Goal: Task Accomplishment & Management: Manage account settings

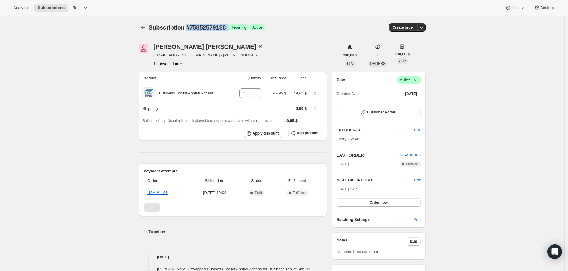
drag, startPoint x: 234, startPoint y: 28, endPoint x: 189, endPoint y: 26, distance: 45.0
click at [189, 26] on div "Subscription #75852579188 Logrado Recurring Logrado Active" at bounding box center [236, 27] width 175 height 8
copy div "#75852579188 Logrado"
click at [307, 59] on div "Joseph Marchant josephmarchant@gmail.com · +19725056616 1 subscription" at bounding box center [239, 55] width 201 height 23
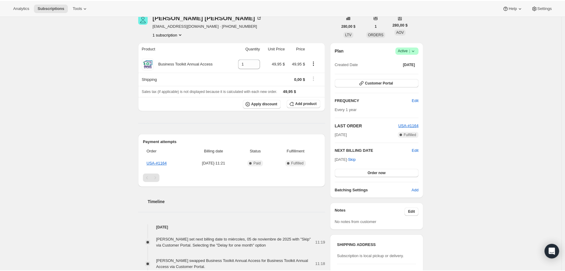
scroll to position [34, 0]
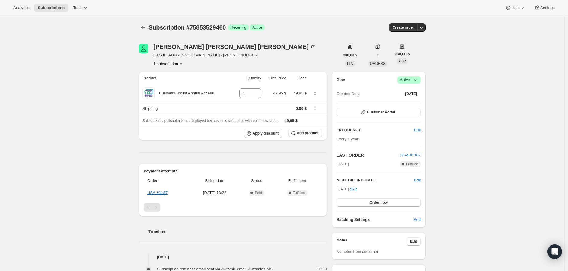
click at [409, 78] on span "Active |" at bounding box center [409, 80] width 18 height 6
click at [408, 104] on span "Cancel subscription" at bounding box center [408, 102] width 34 height 5
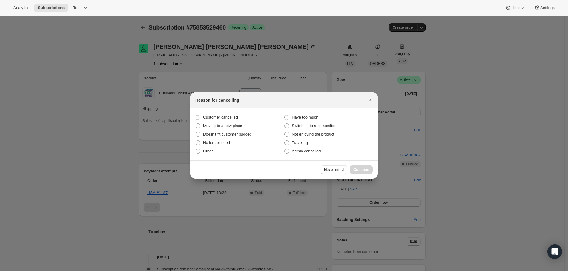
click at [217, 116] on span "Customer cancelled" at bounding box center [220, 117] width 35 height 5
click at [196, 115] on input "Customer cancelled" at bounding box center [196, 115] width 0 height 0
radio input "true"
click at [356, 168] on span "Continue" at bounding box center [361, 169] width 16 height 5
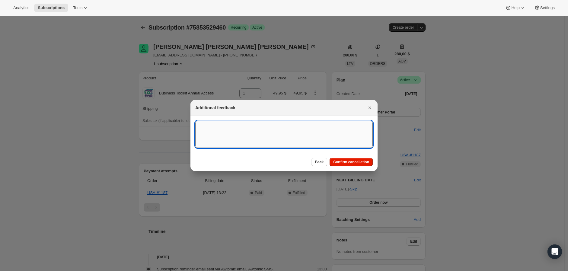
click at [236, 129] on textarea ":rbk:" at bounding box center [283, 134] width 177 height 27
paste textarea "Customer didn´t want to continue with his brand affiliate agreement"
click at [206, 125] on textarea "Customer didn´t want to continue with his brand affiliate agreement" at bounding box center [283, 134] width 177 height 27
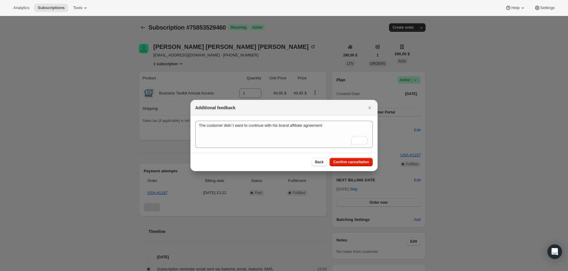
click at [343, 148] on section "The customer didn´t want to continue with his brand affiliate agreement The cus…" at bounding box center [283, 134] width 187 height 37
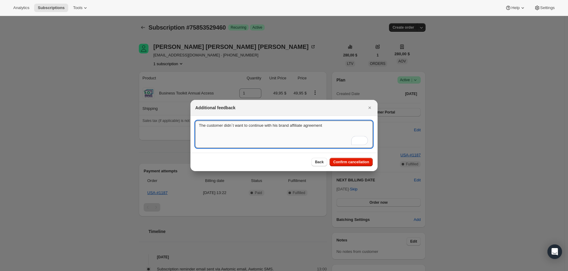
click at [345, 137] on textarea "The customer didn´t want to continue with his brand affiliate agreement" at bounding box center [283, 134] width 177 height 27
drag, startPoint x: 247, startPoint y: 125, endPoint x: 225, endPoint y: 126, distance: 22.1
click at [225, 126] on textarea "The customer didn´t want to continue with his brand affiliate agreement" at bounding box center [283, 134] width 177 height 27
drag, startPoint x: 273, startPoint y: 126, endPoint x: 263, endPoint y: 125, distance: 9.7
click at [263, 125] on textarea "The customer has decided to end with his brand affiliate agreement" at bounding box center [283, 134] width 177 height 27
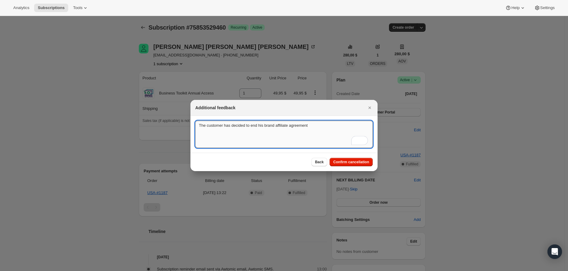
click at [339, 126] on textarea "The customer has decided to end his brand affiliate agreement" at bounding box center [283, 134] width 177 height 27
drag, startPoint x: 347, startPoint y: 124, endPoint x: 155, endPoint y: 121, distance: 191.4
click at [324, 127] on textarea "The customer has decided to end his brand affiliate agreement" at bounding box center [283, 134] width 177 height 27
type textarea "The customer has decided to end his brand affiliate agreement"
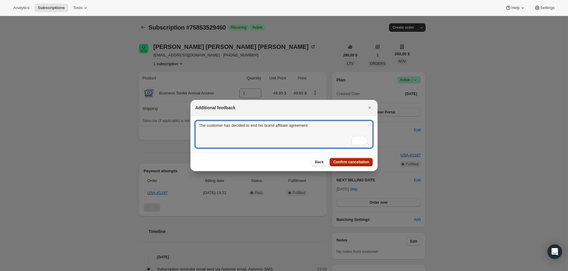
click at [352, 165] on button "Confirm cancellation" at bounding box center [351, 162] width 43 height 8
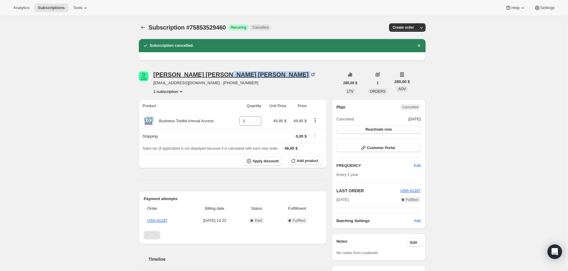
drag, startPoint x: 214, startPoint y: 73, endPoint x: 193, endPoint y: 73, distance: 21.7
click at [193, 73] on div "Lisa Decker Griffith" at bounding box center [234, 75] width 163 height 6
